Goal: Transaction & Acquisition: Purchase product/service

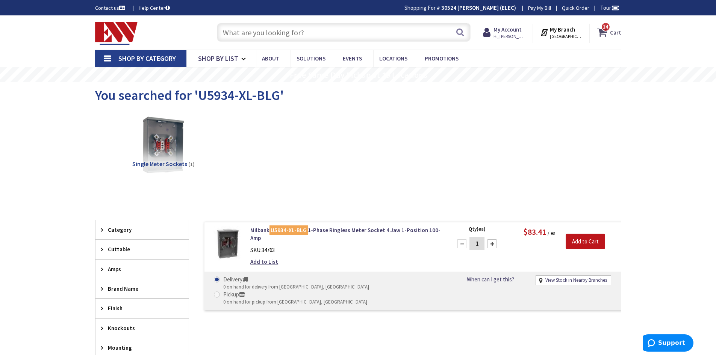
click at [604, 29] on span "14" at bounding box center [605, 27] width 5 height 6
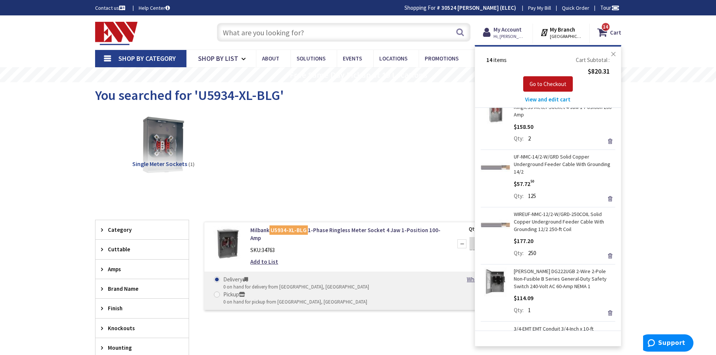
scroll to position [75, 0]
click at [548, 213] on link "WIREUF-NMC-12/2-W/GRD-250COIL Solid Copper Underground Feeder Cable With Ground…" at bounding box center [564, 221] width 101 height 23
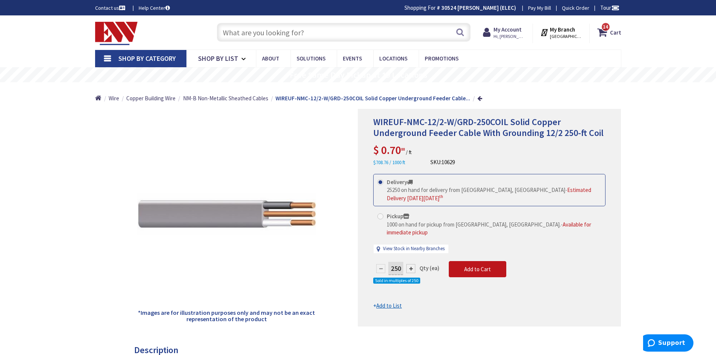
type input "[GEOGRAPHIC_DATA], [STREET_ADDRESS][PERSON_NAME]"
click at [379, 216] on span at bounding box center [380, 216] width 6 height 6
click at [379, 216] on input "Pickup 1000 on hand for pickup from [GEOGRAPHIC_DATA], [GEOGRAPHIC_DATA]. - Ava…" at bounding box center [381, 216] width 5 height 5
radio input "true"
click at [604, 30] on span "14" at bounding box center [605, 27] width 5 height 6
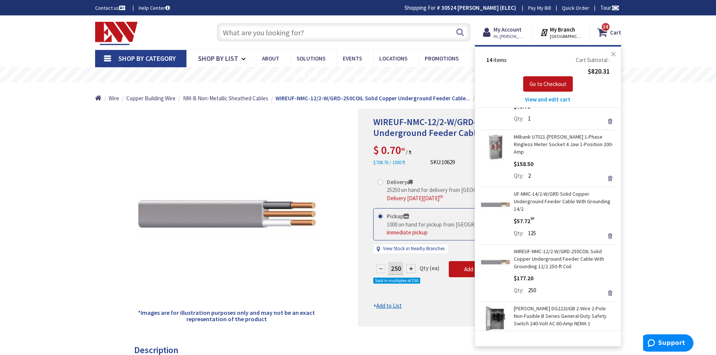
scroll to position [75, 0]
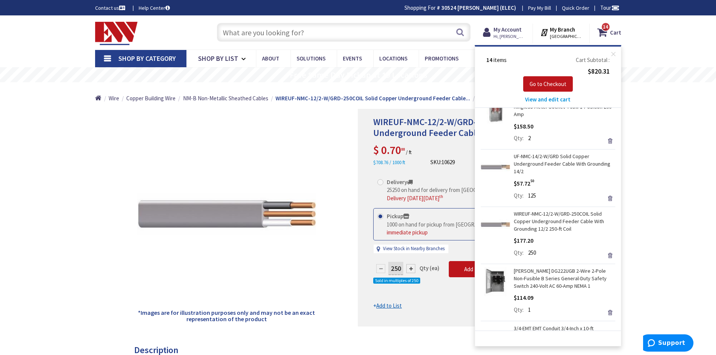
click at [544, 210] on link "WIREUF-NMC-12/2-W/GRD-250COIL Solid Copper Underground Feeder Cable With Ground…" at bounding box center [564, 221] width 101 height 23
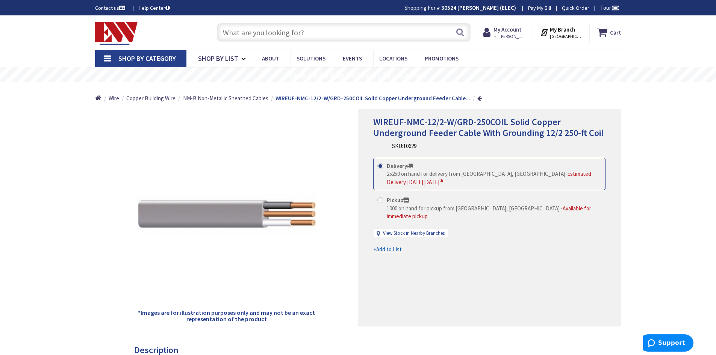
click at [380, 199] on span at bounding box center [380, 200] width 6 height 6
click at [380, 199] on input "Pickup 1000 on hand for pickup from Hartford, CT. - Available for immediate pic…" at bounding box center [381, 200] width 5 height 5
radio input "true"
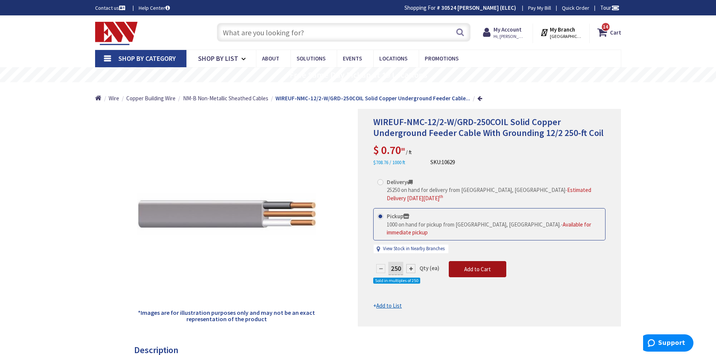
click at [480, 266] on span "Add to Cart" at bounding box center [477, 269] width 27 height 7
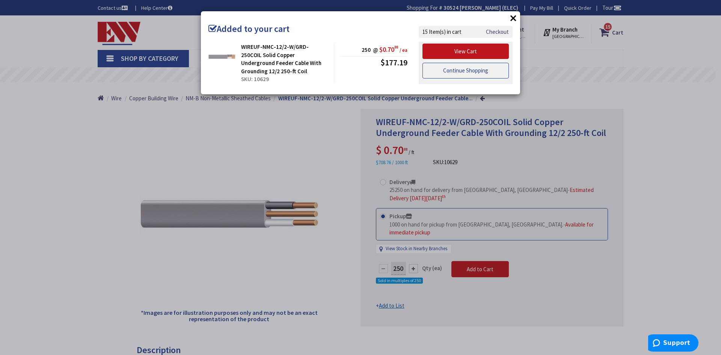
click at [461, 71] on link "Continue Shopping" at bounding box center [466, 71] width 86 height 16
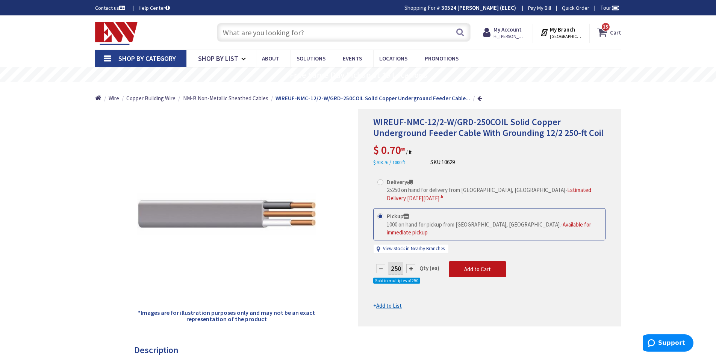
click at [605, 30] on span "15" at bounding box center [605, 27] width 5 height 6
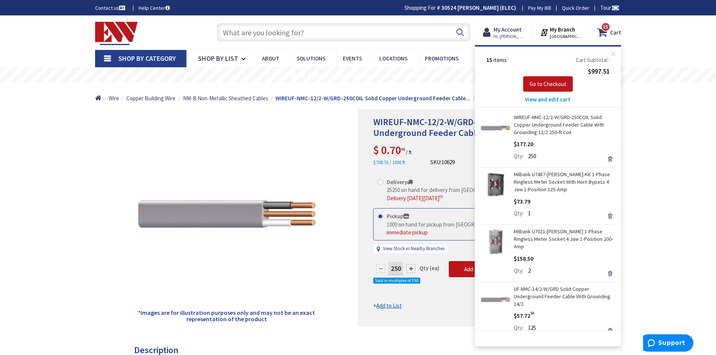
click at [543, 99] on span "View and edit cart" at bounding box center [547, 99] width 45 height 7
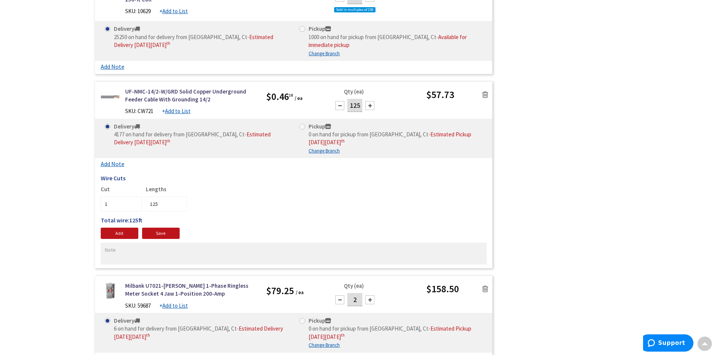
scroll to position [1052, 0]
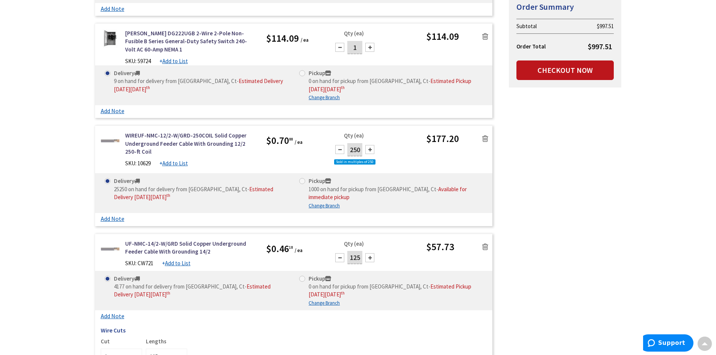
click at [301, 178] on span at bounding box center [302, 181] width 6 height 6
click at [301, 178] on input "Pickup 1000 on hand for pickup from Hartford, Ct - Available for immediate pick…" at bounding box center [303, 180] width 5 height 5
radio input "true"
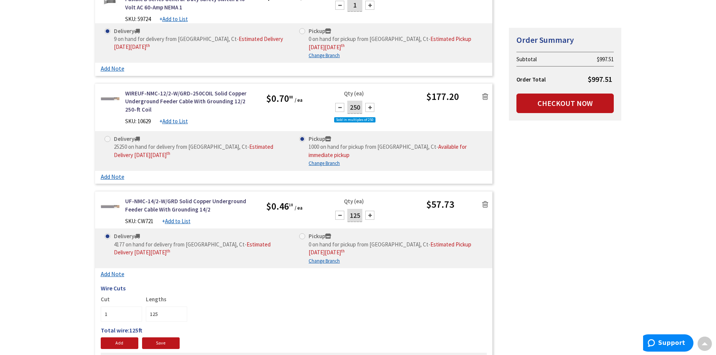
scroll to position [1127, 0]
